Goal: Transaction & Acquisition: Purchase product/service

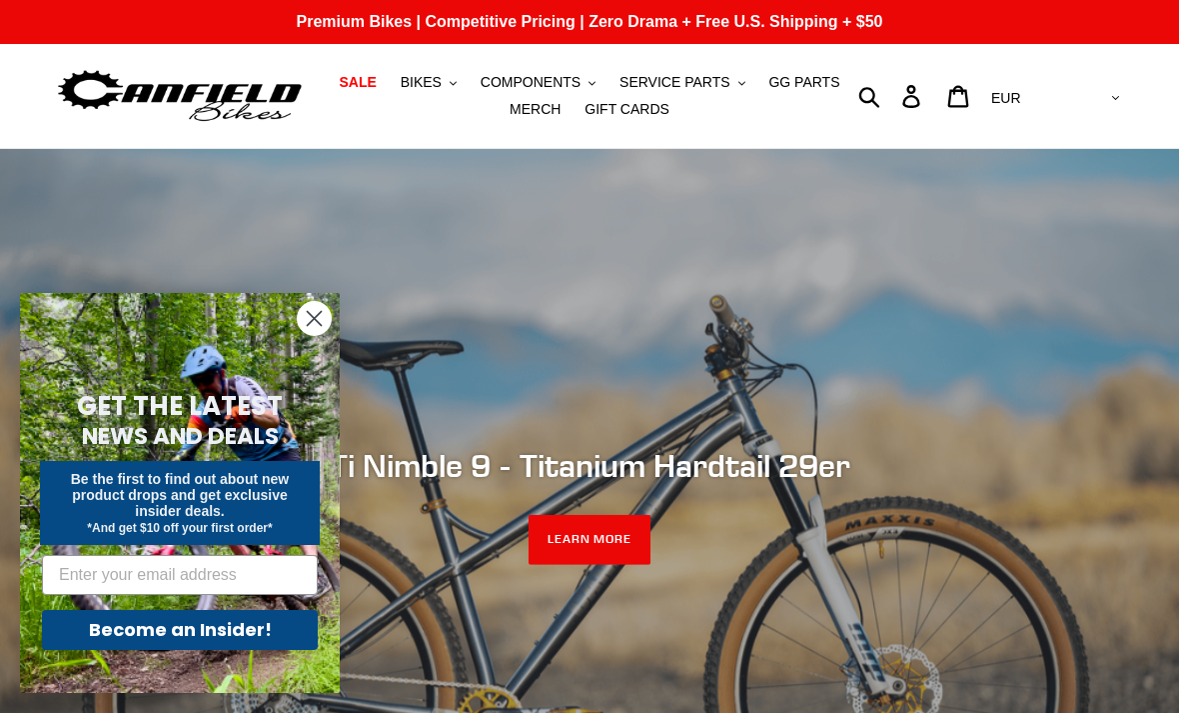
click at [457, 77] on button "BIKES .cls-1{fill:#231f20}" at bounding box center [429, 82] width 76 height 27
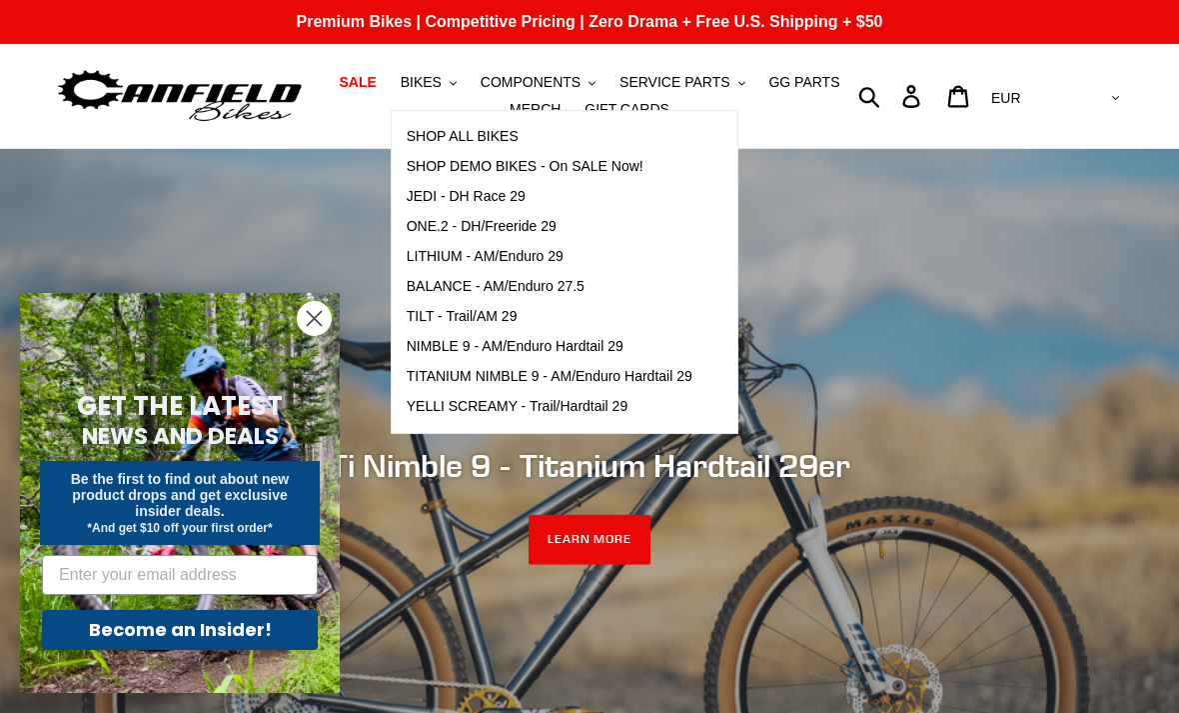
click at [519, 204] on span "JEDI - DH Race 29" at bounding box center [466, 196] width 119 height 17
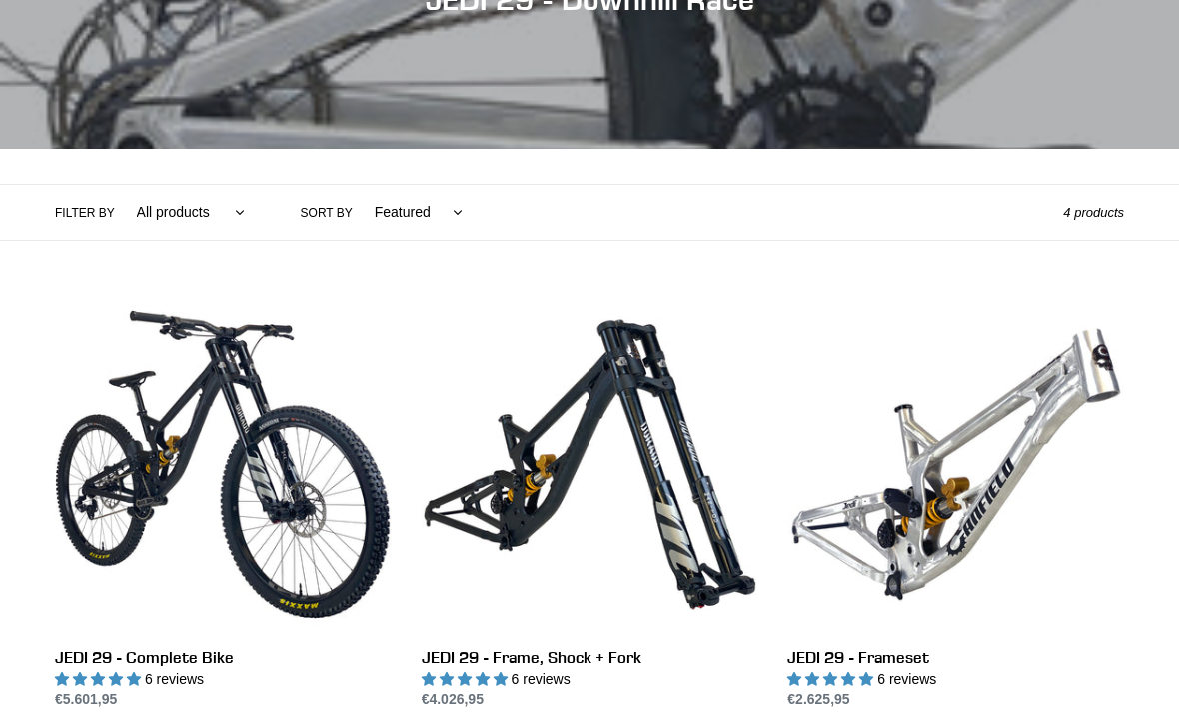
scroll to position [370, 0]
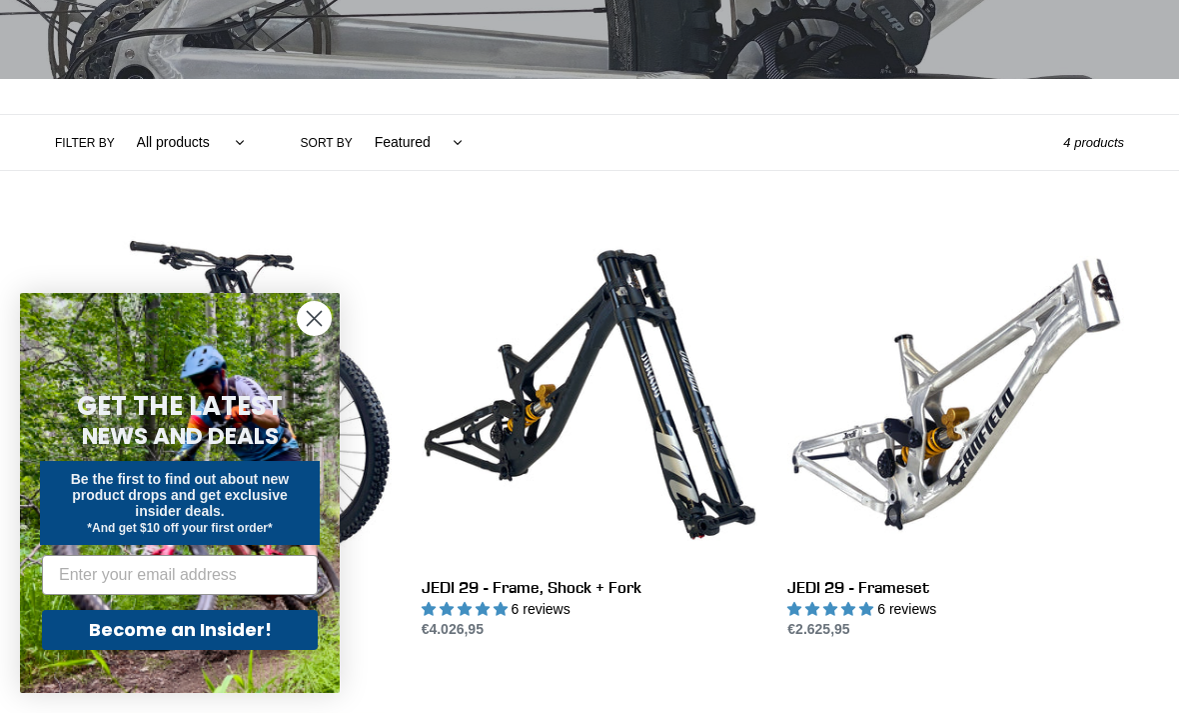
click at [308, 335] on circle "Close dialog" at bounding box center [314, 318] width 33 height 33
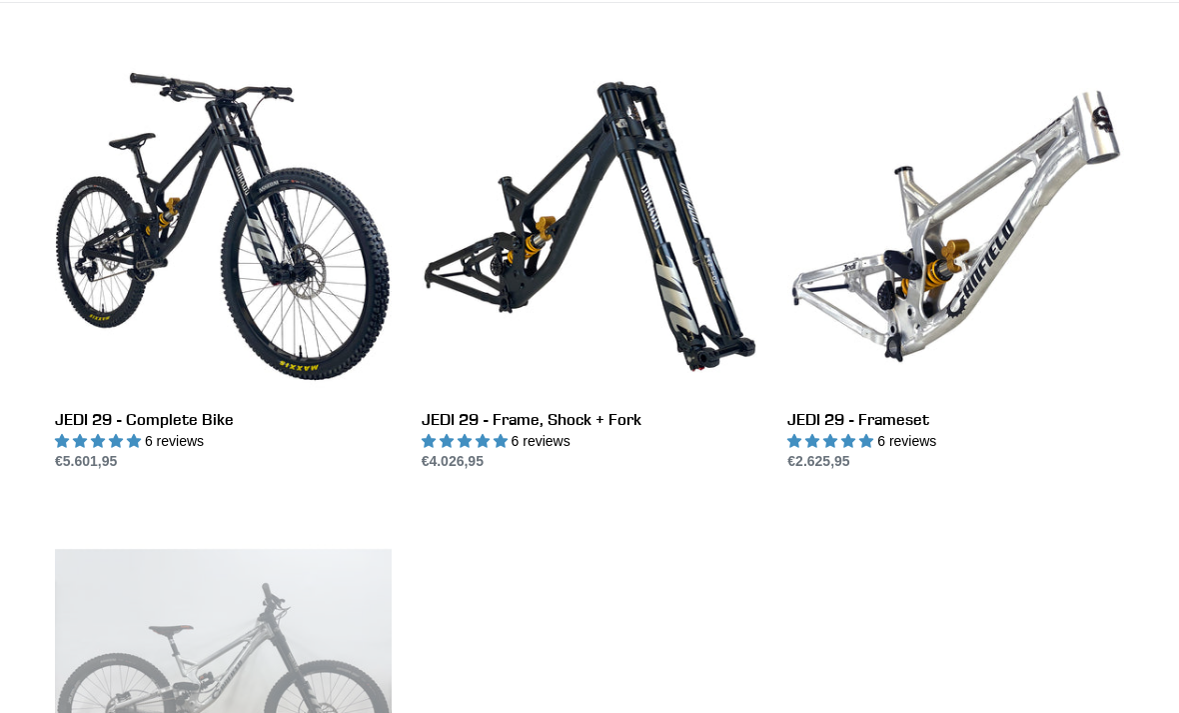
scroll to position [536, 0]
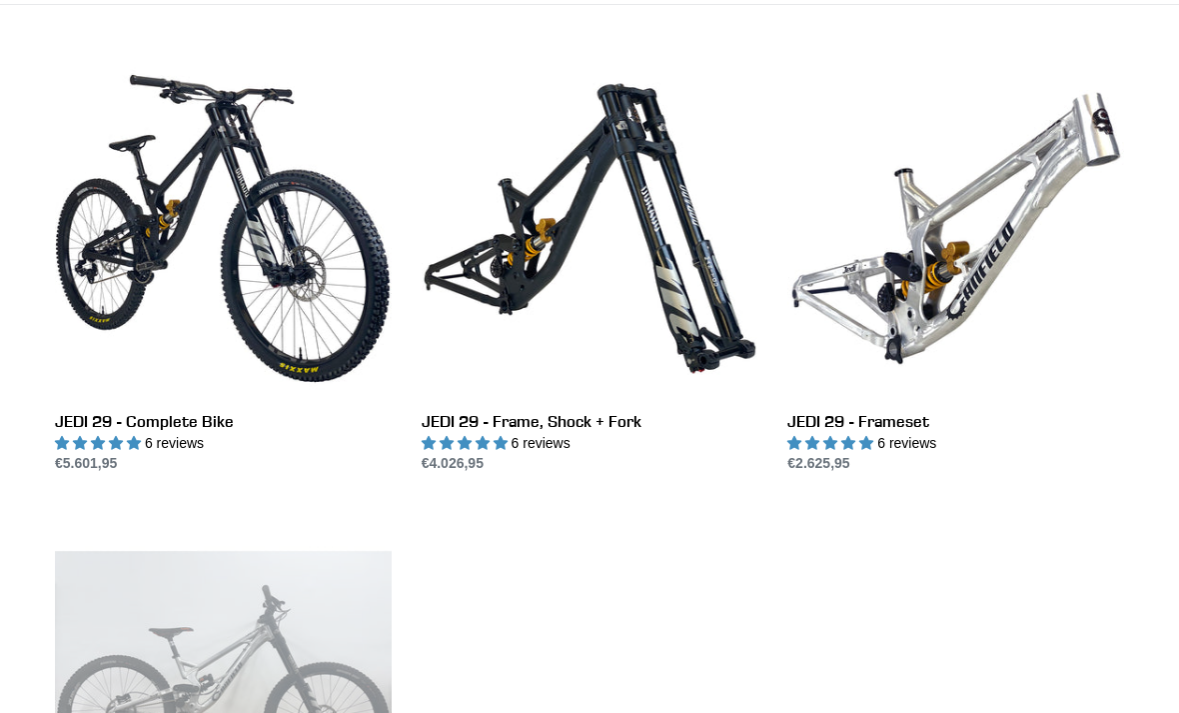
click at [986, 275] on link "JEDI 29 - Frameset" at bounding box center [956, 267] width 337 height 414
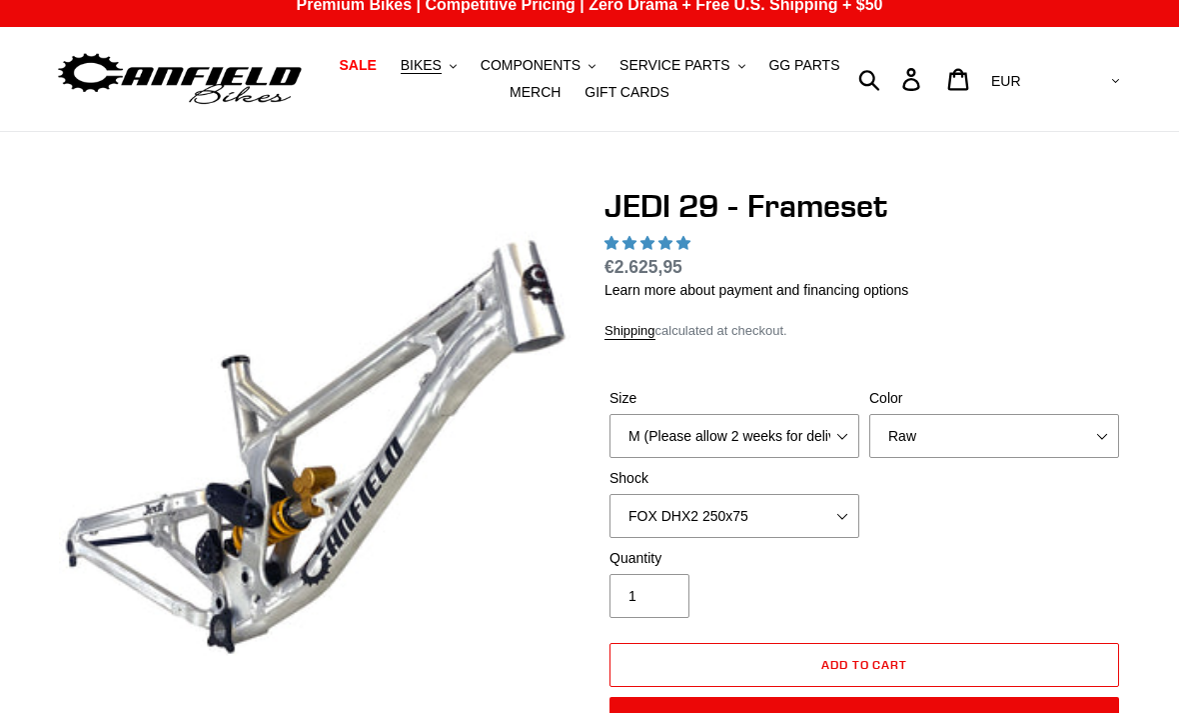
select select "highest-rating"
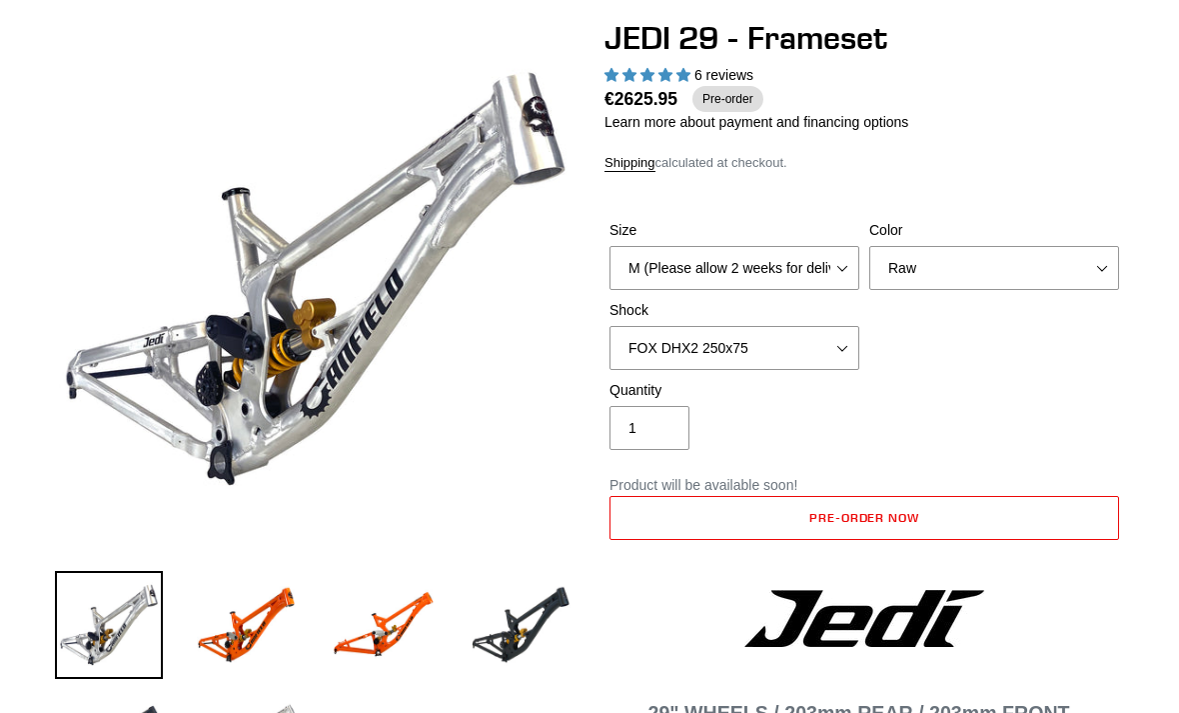
scroll to position [228, 0]
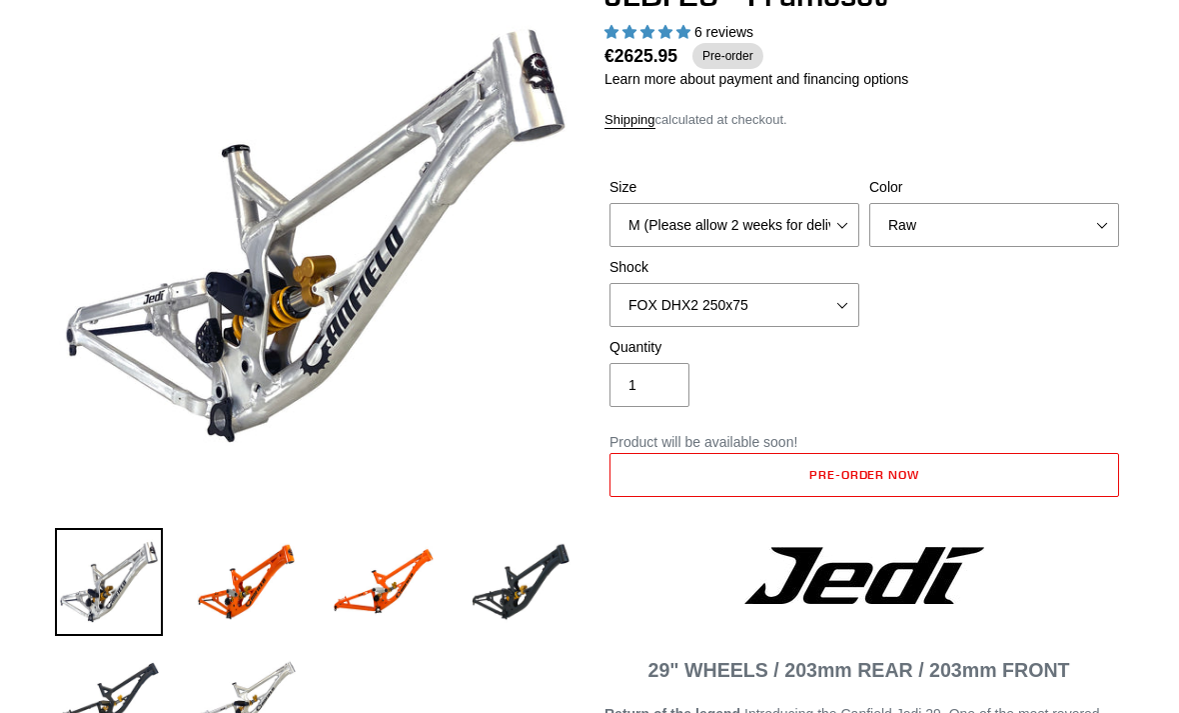
click at [269, 705] on img at bounding box center [247, 696] width 108 height 108
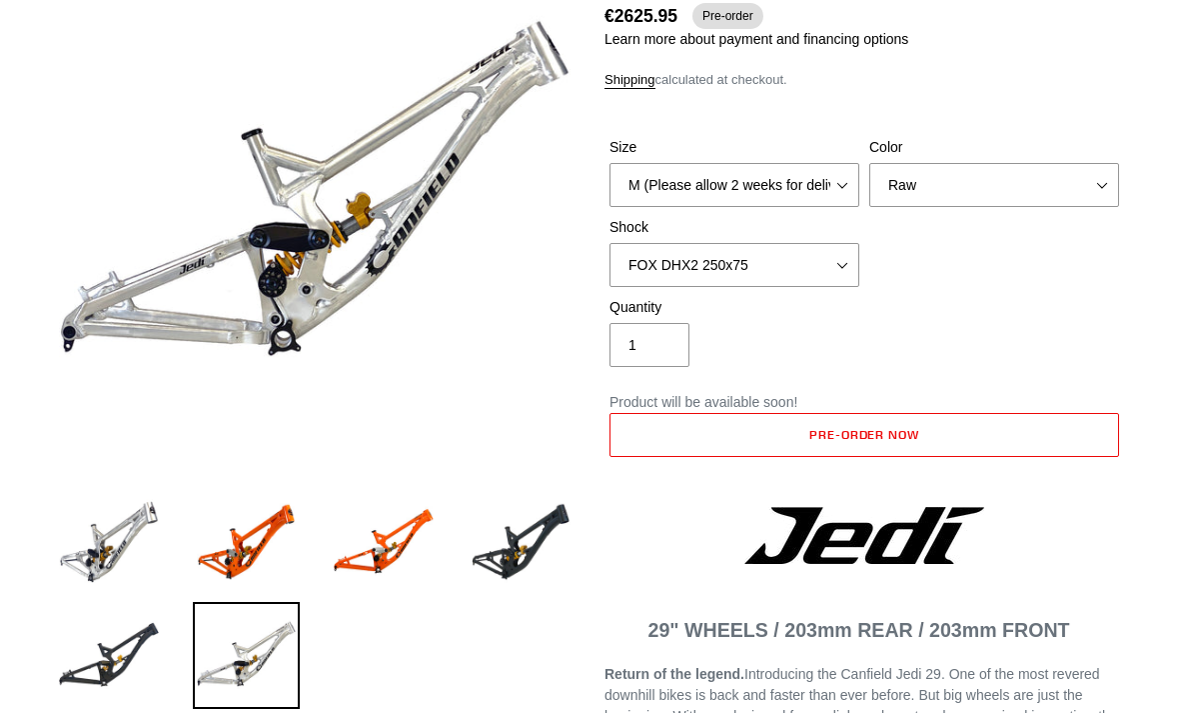
scroll to position [268, 0]
click at [832, 265] on select "No Shock FOX DHX2 250x75 RockShox Vivid Ultimate DH 250x75 EXT e-Storia LOX V3" at bounding box center [735, 265] width 250 height 44
click at [819, 265] on select "No Shock FOX DHX2 250x75 RockShox Vivid Ultimate DH 250x75 EXT e-Storia LOX V3" at bounding box center [735, 265] width 250 height 44
click at [953, 330] on div "Quantity 1" at bounding box center [865, 337] width 520 height 80
click at [825, 258] on select "No Shock FOX DHX2 250x75 RockShox Vivid Ultimate DH 250x75 EXT e-Storia LOX V3" at bounding box center [735, 265] width 250 height 44
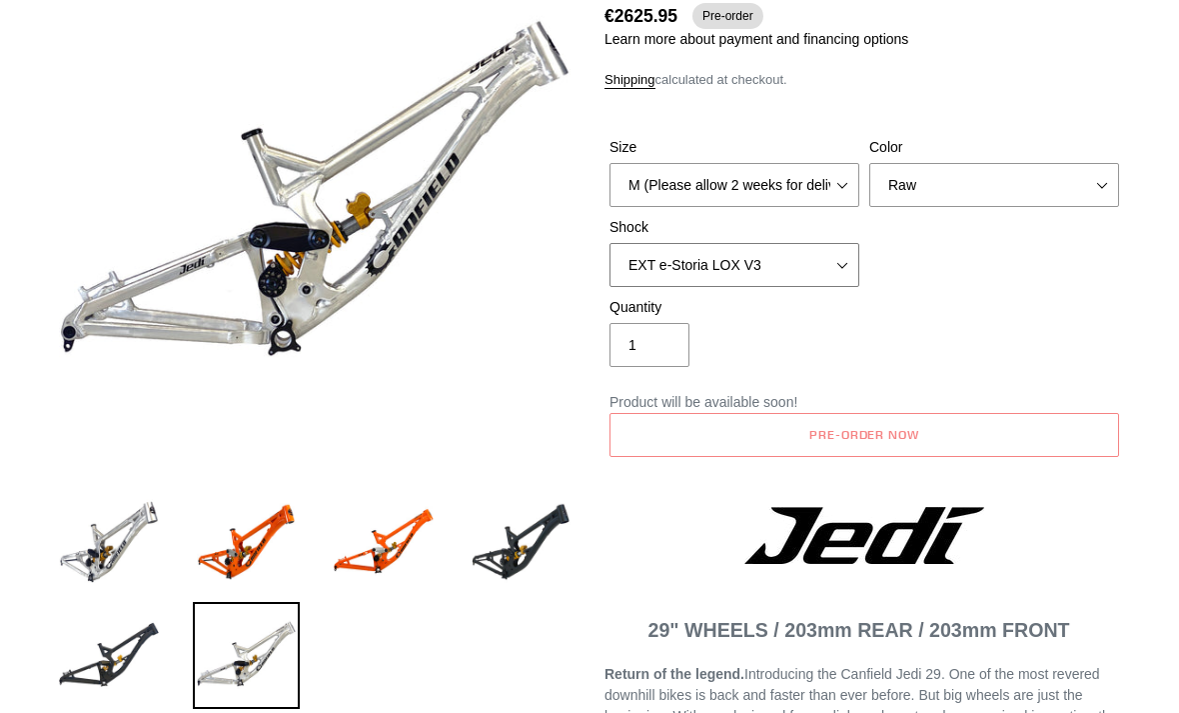
select select "FOX DHX2 250x75"
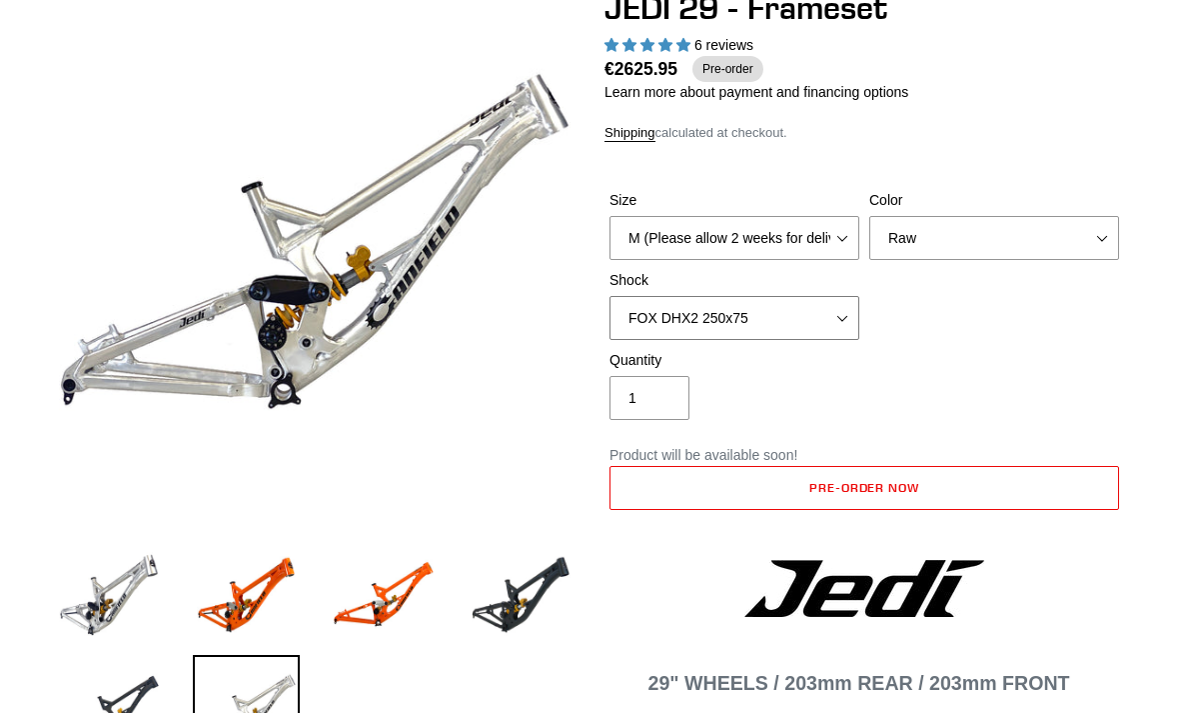
scroll to position [0, 0]
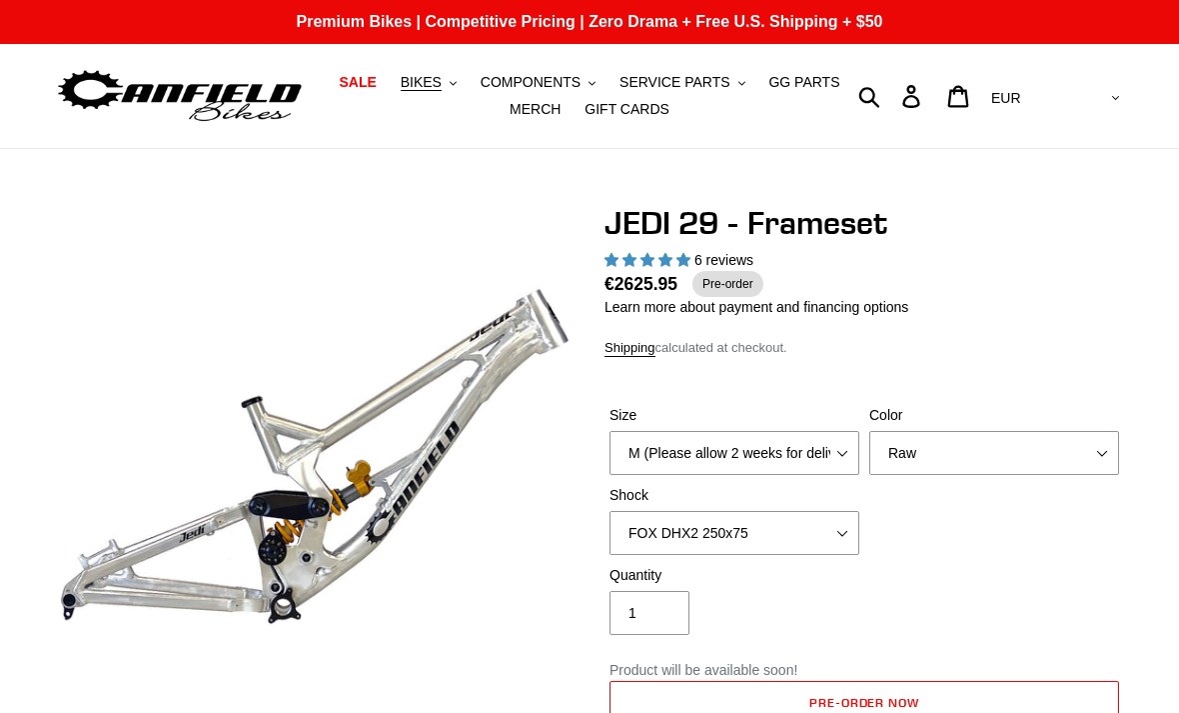
click at [449, 85] on button "BIKES .cls-1{fill:#231f20}" at bounding box center [429, 82] width 76 height 27
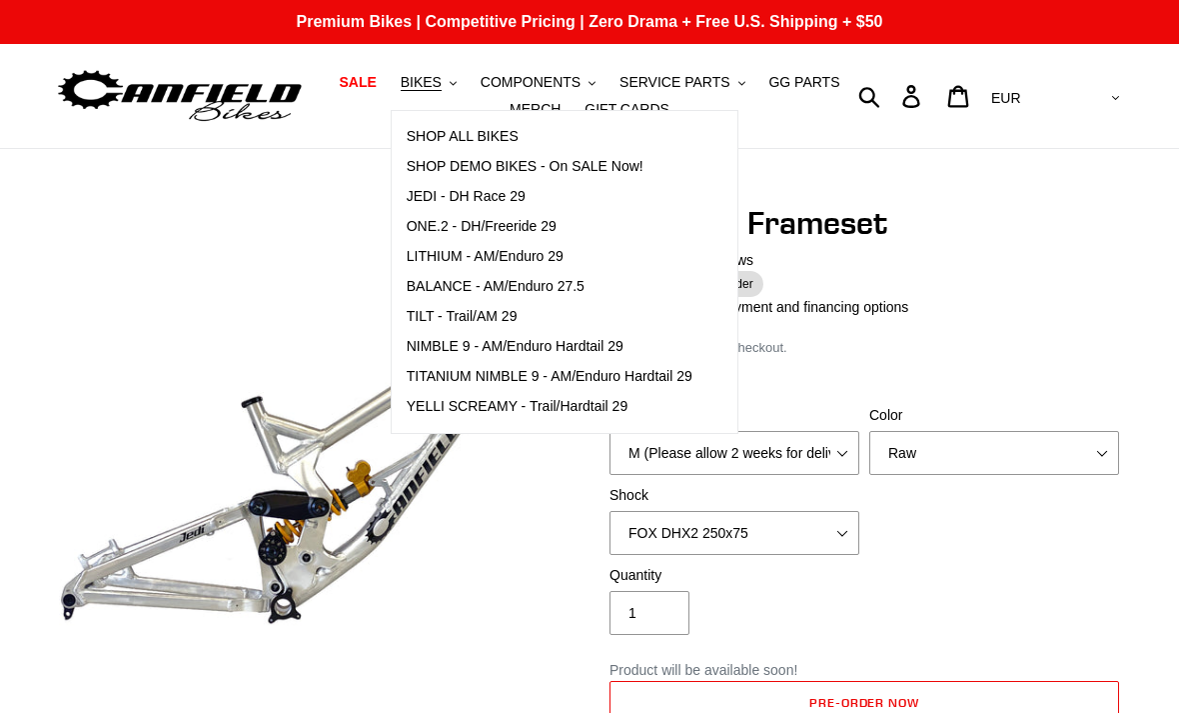
click at [541, 232] on span "ONE.2 - DH/Freeride 29" at bounding box center [482, 226] width 150 height 17
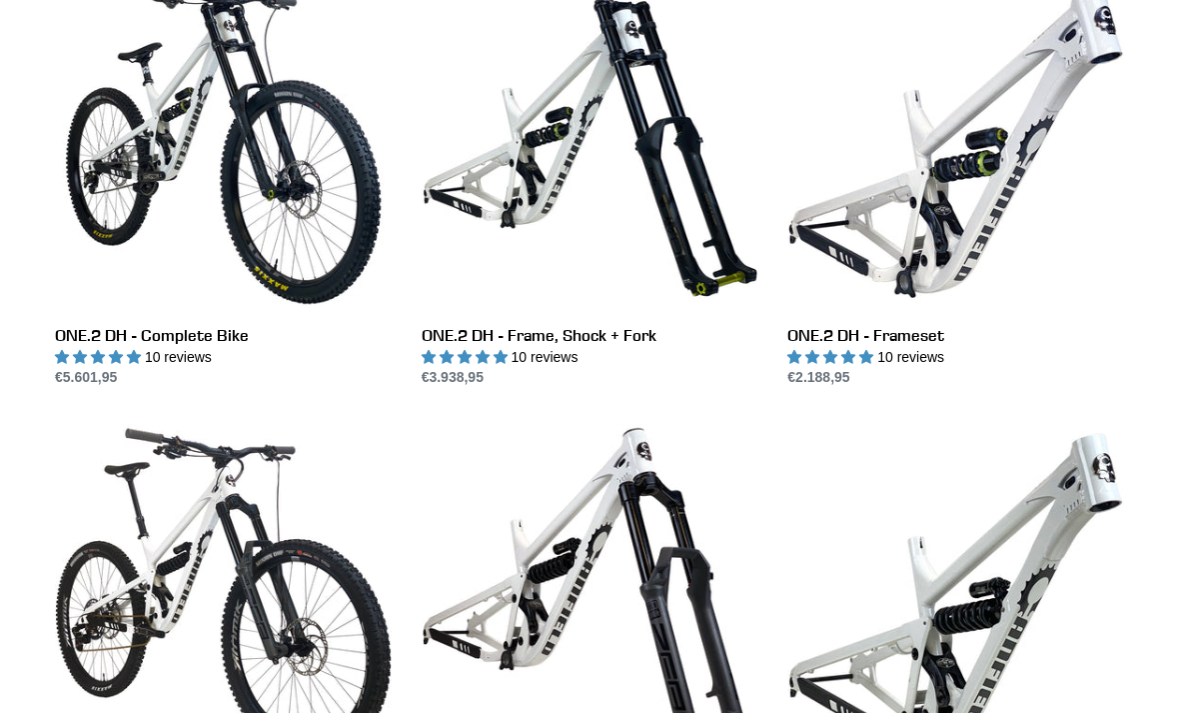
scroll to position [683, 0]
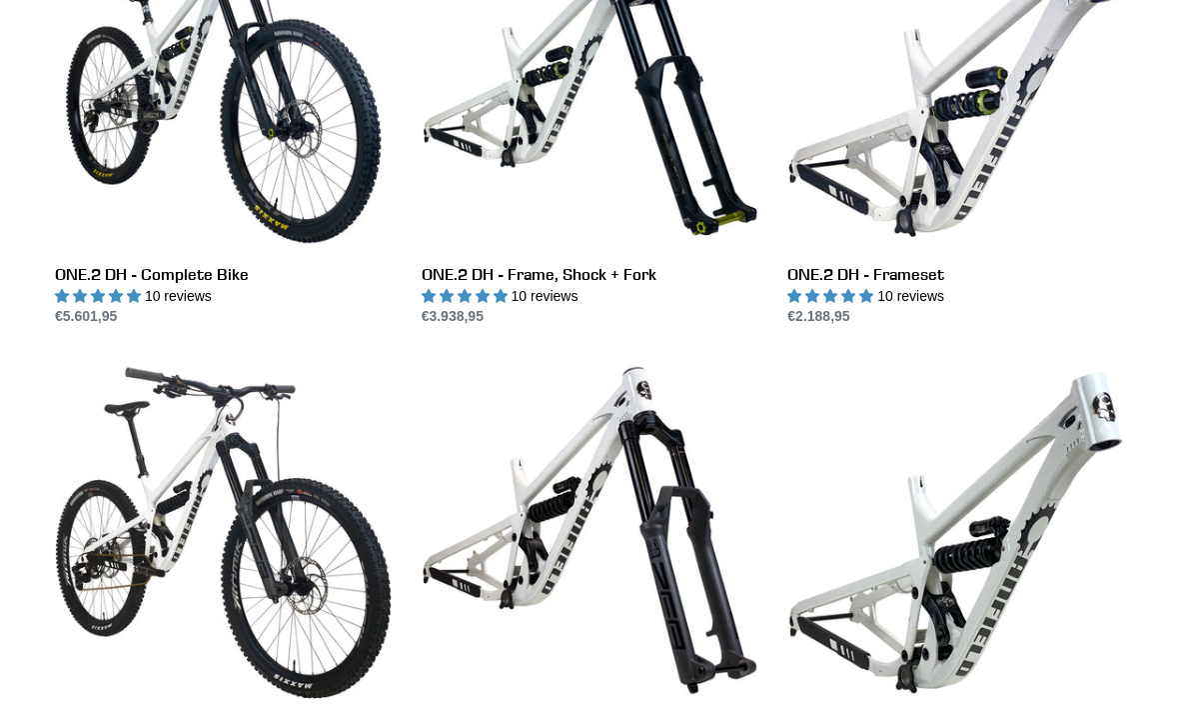
click at [156, 468] on link "ONE.2 Super Enduro - Complete Bike" at bounding box center [223, 569] width 337 height 414
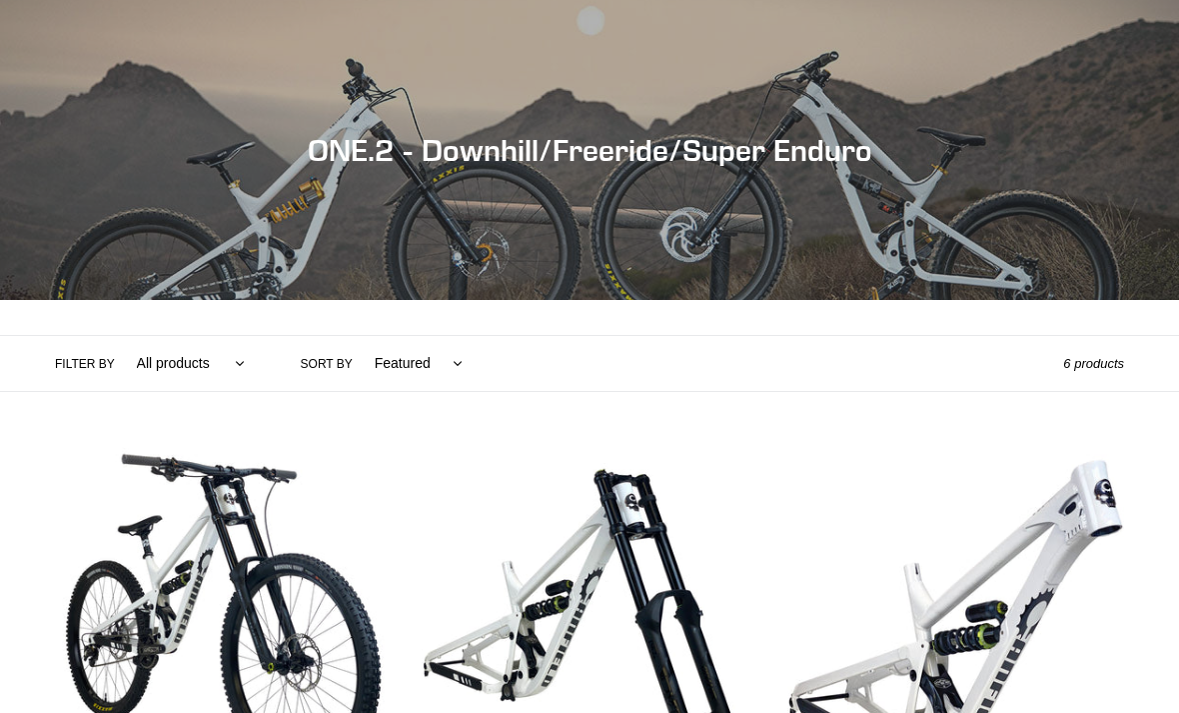
scroll to position [747, 0]
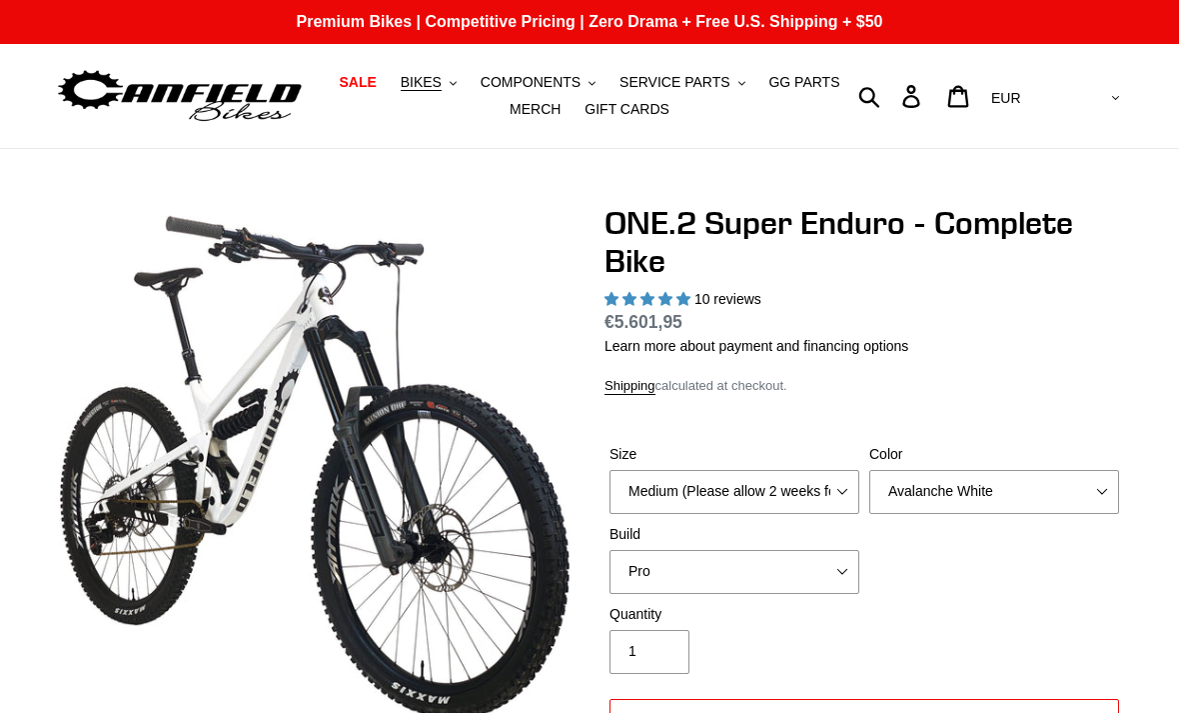
select select "highest-rating"
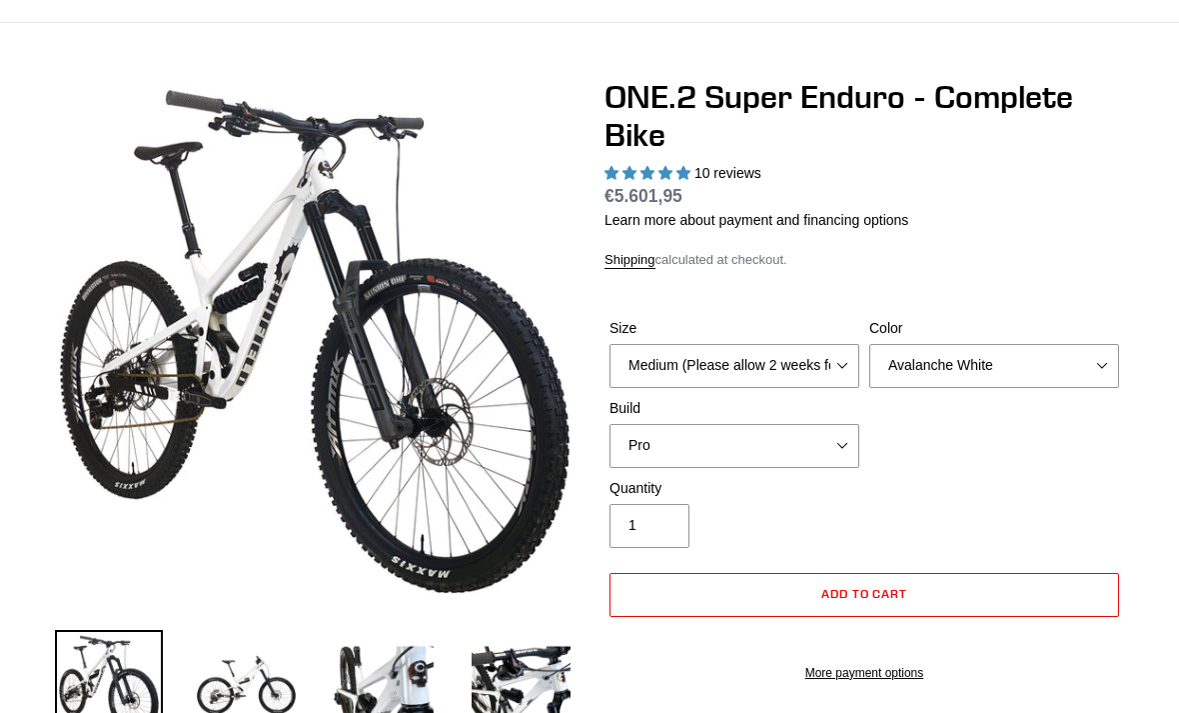
scroll to position [132, 0]
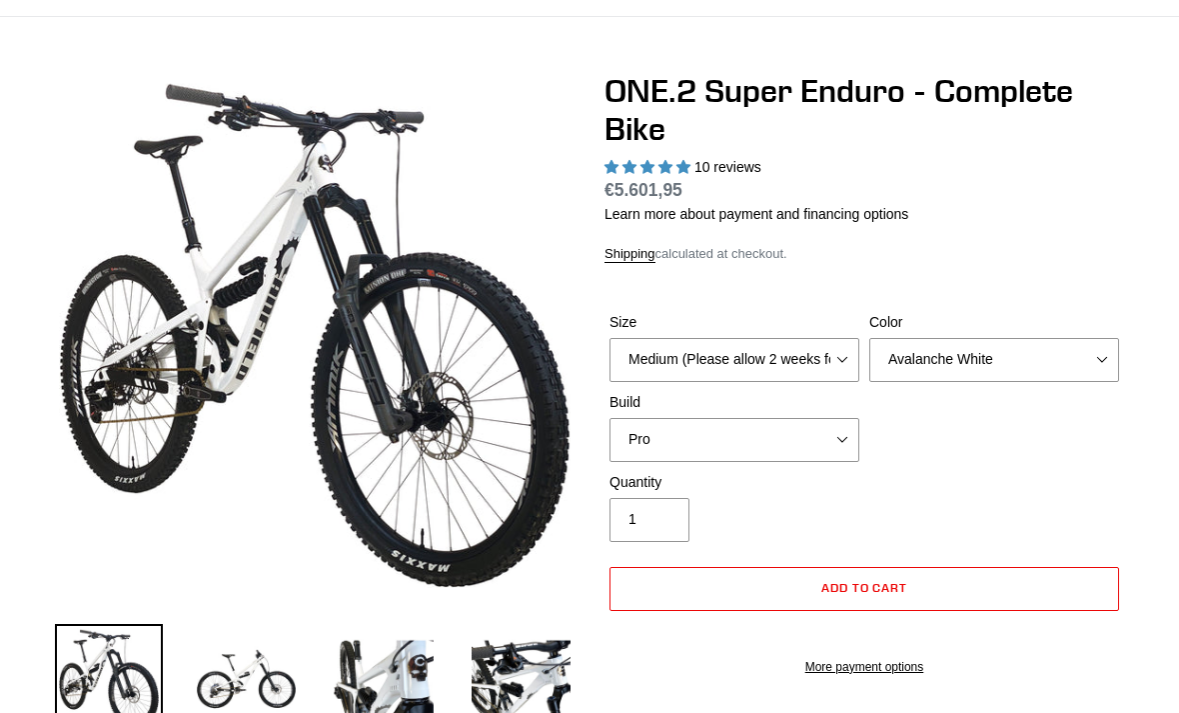
click at [257, 675] on img at bounding box center [247, 678] width 108 height 108
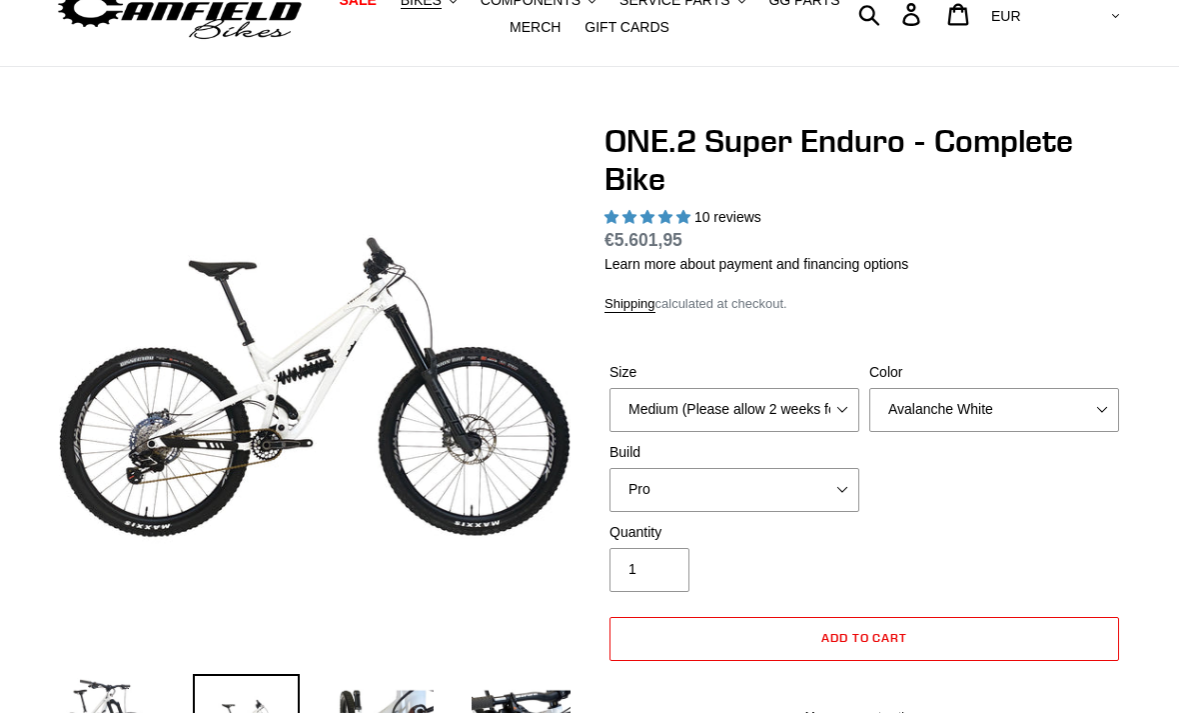
scroll to position [0, 0]
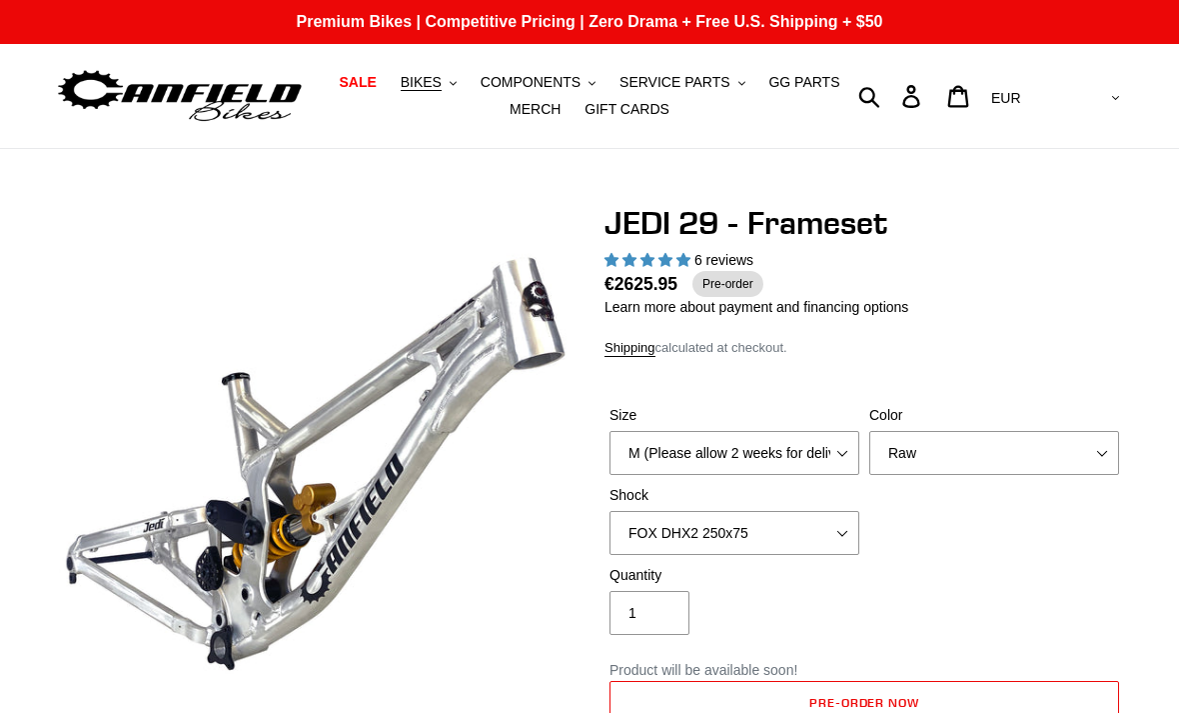
select select "highest-rating"
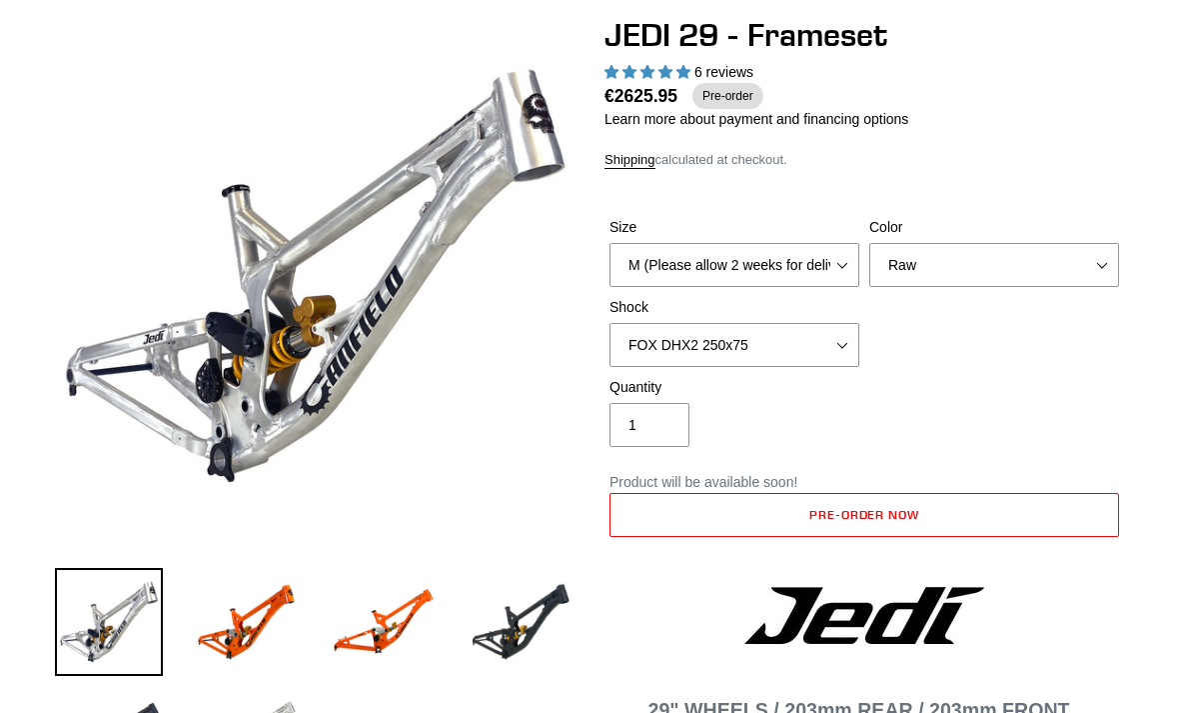
scroll to position [199, 0]
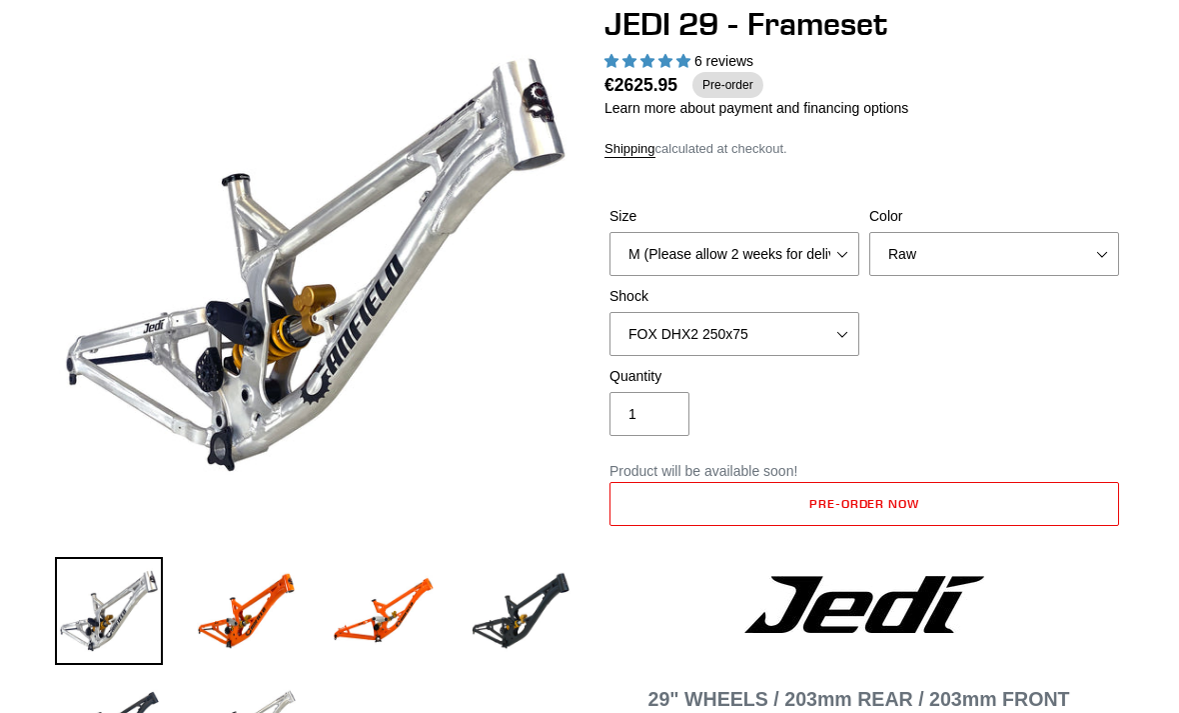
click at [124, 712] on img at bounding box center [109, 725] width 108 height 108
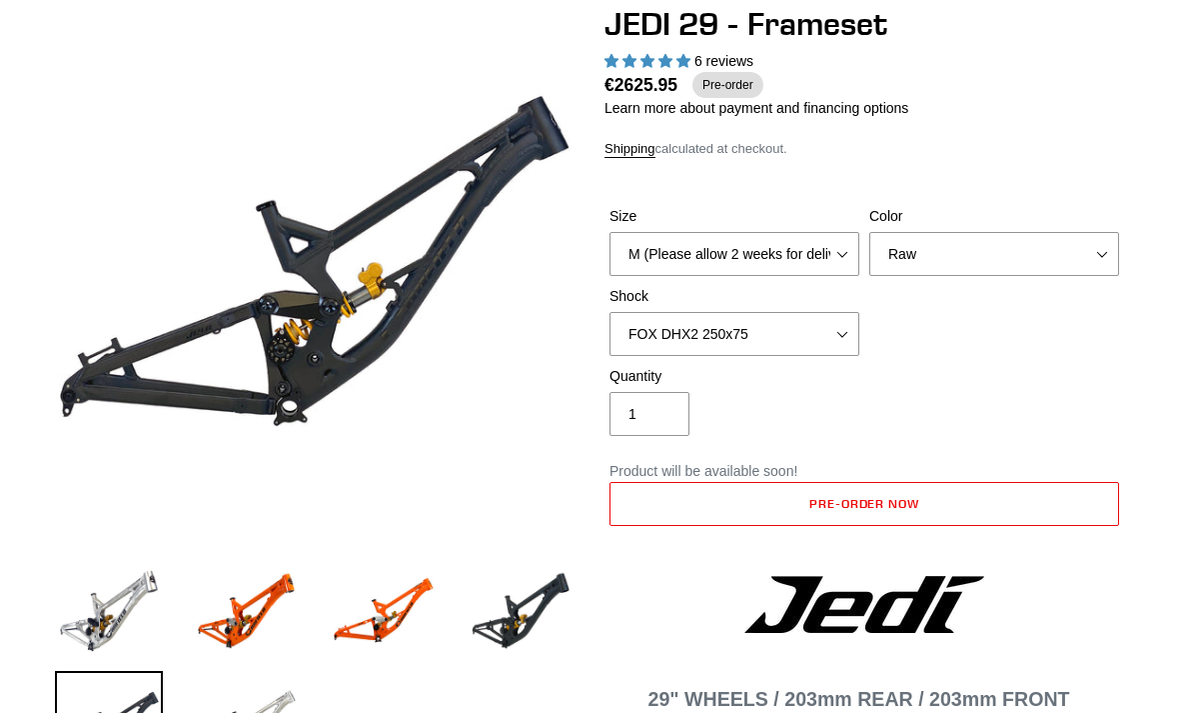
click at [263, 700] on img at bounding box center [247, 725] width 108 height 108
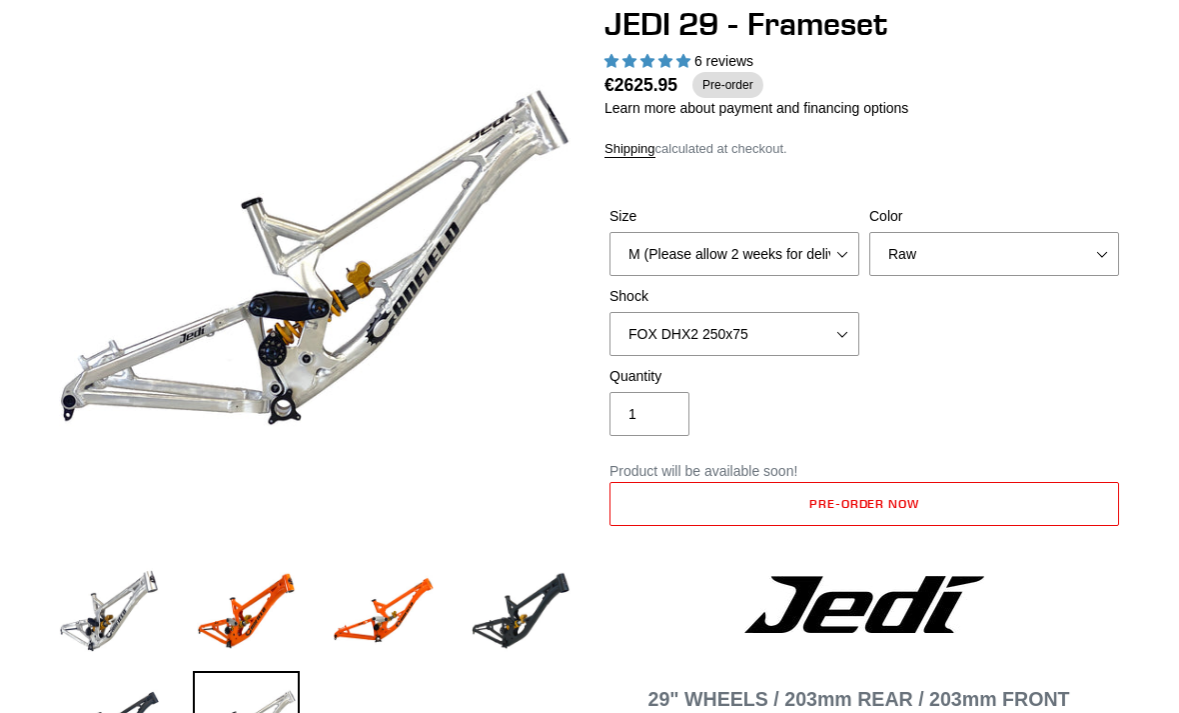
click at [263, 698] on img at bounding box center [247, 725] width 108 height 108
click at [810, 331] on select "No Shock FOX DHX2 250x75 RockShox Vivid Ultimate DH 250x75 EXT e-Storia LOX V3" at bounding box center [735, 334] width 250 height 44
select select "No Shock"
click at [1023, 352] on div "Size M (Please allow 2 weeks for delivery) L (Please allow 2 weeks for delivery…" at bounding box center [865, 286] width 520 height 160
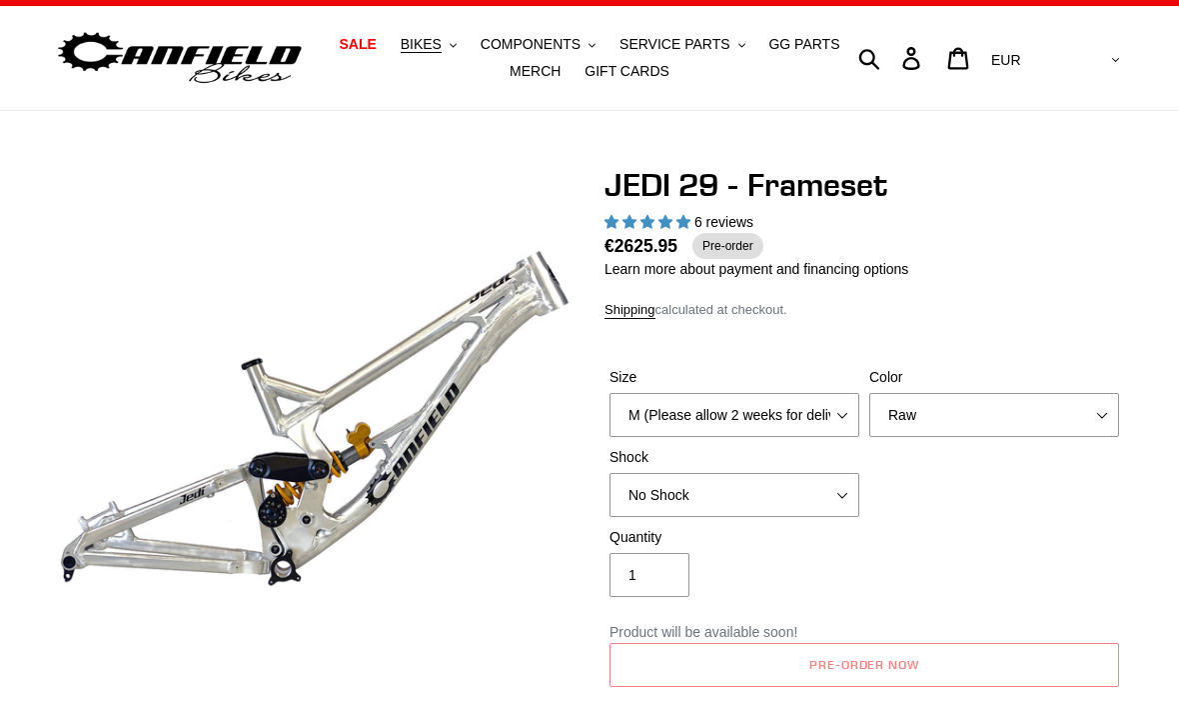
scroll to position [0, 0]
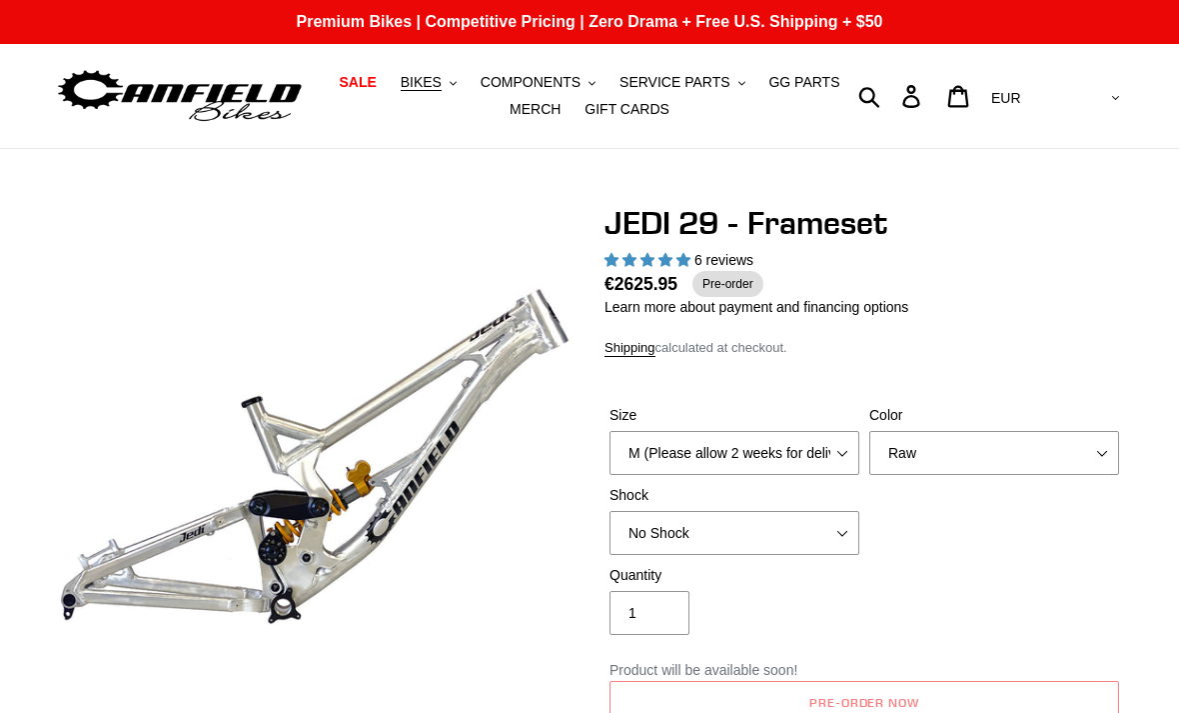
click at [442, 88] on span "BIKES" at bounding box center [421, 82] width 41 height 17
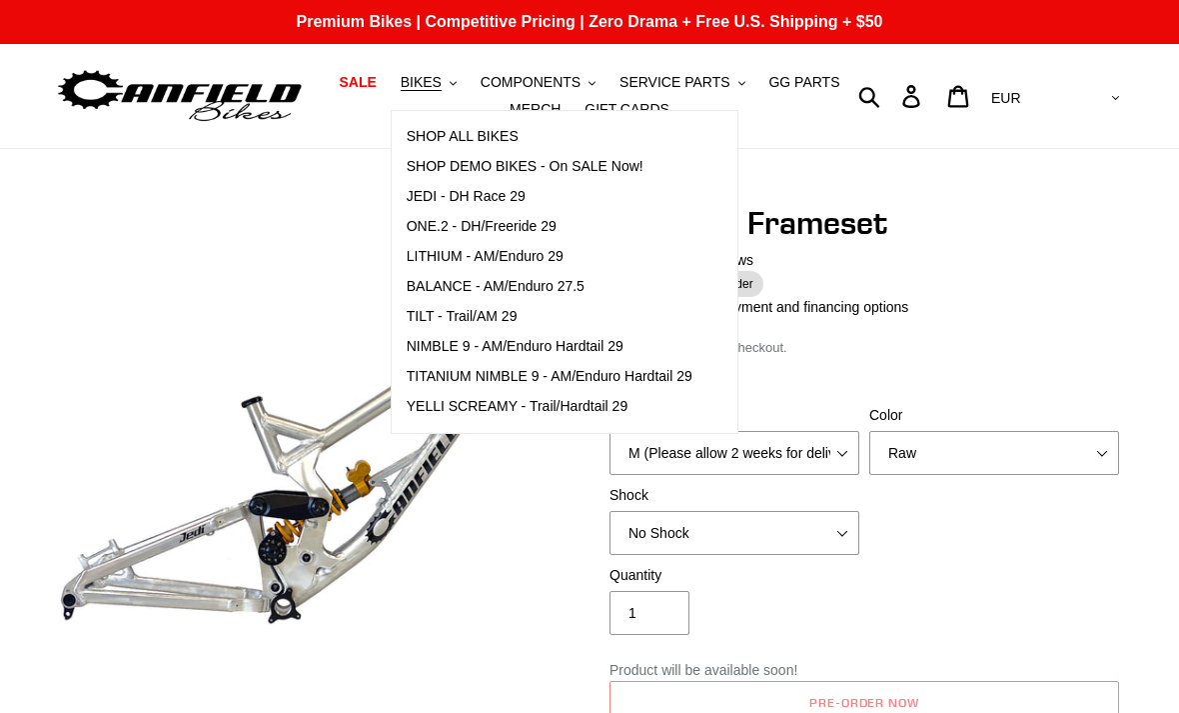
click at [1037, 255] on div "6 reviews" at bounding box center [865, 260] width 520 height 21
